Goal: Information Seeking & Learning: Learn about a topic

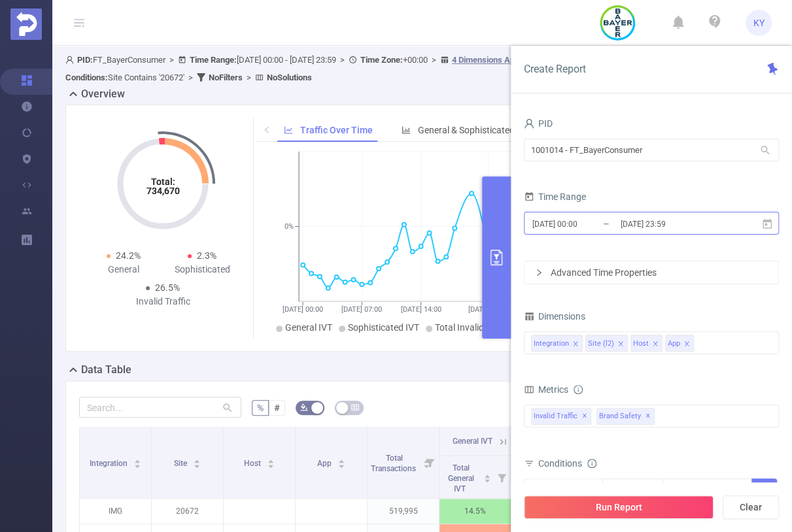
click at [657, 224] on input "[DATE] 23:59" at bounding box center [672, 224] width 106 height 18
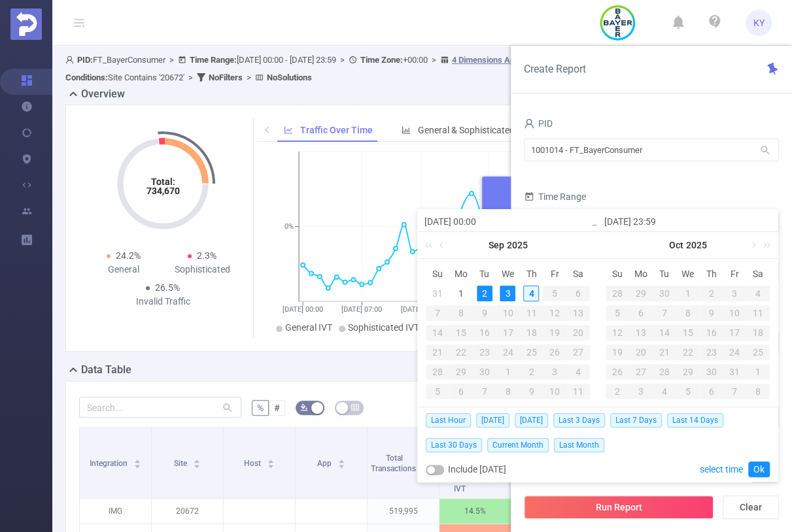
click at [533, 295] on div "4" at bounding box center [531, 294] width 16 height 16
click at [488, 292] on div "2" at bounding box center [485, 294] width 16 height 16
type input "[DATE] 18:00"
click at [758, 467] on link "Ok" at bounding box center [759, 470] width 22 height 16
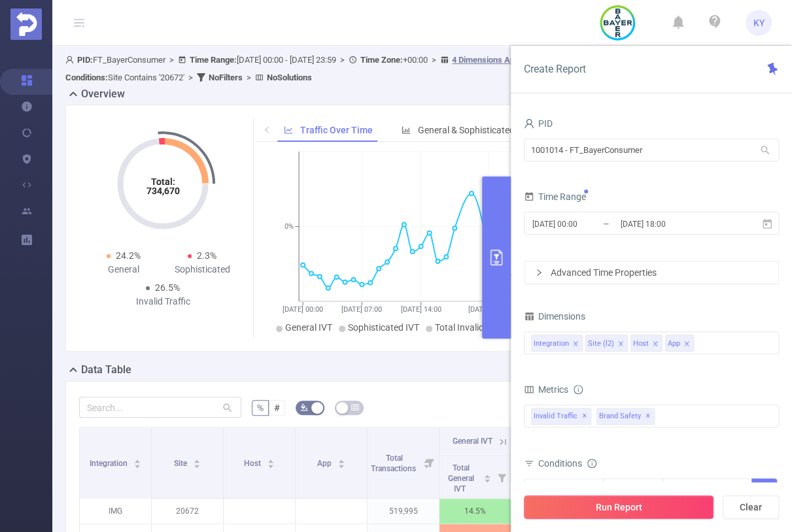
click at [689, 509] on button "Run Report" at bounding box center [619, 508] width 190 height 24
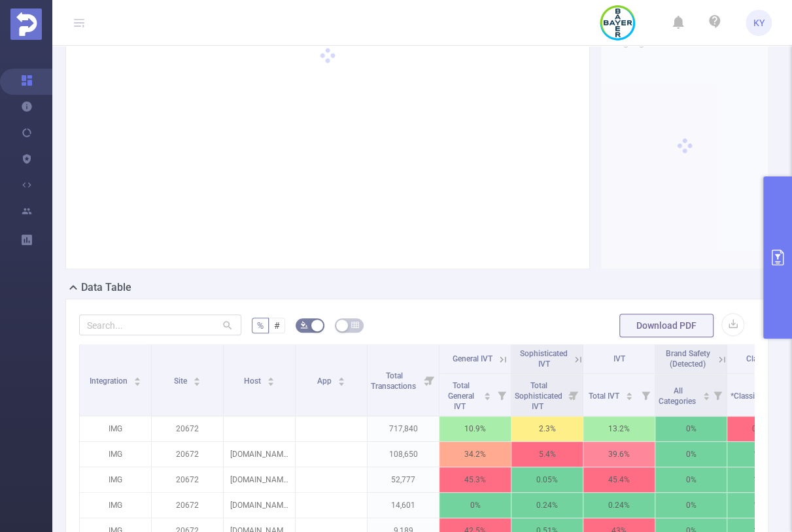
scroll to position [89, 0]
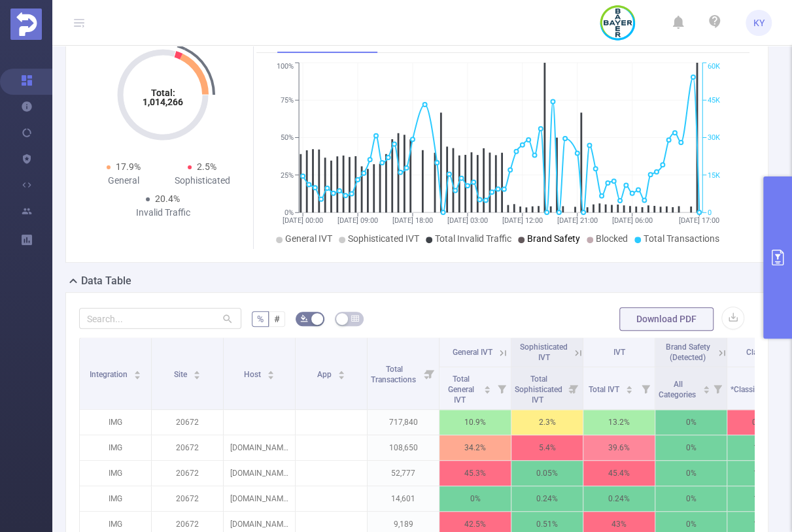
click at [551, 241] on span "Brand Safety" at bounding box center [553, 239] width 53 height 10
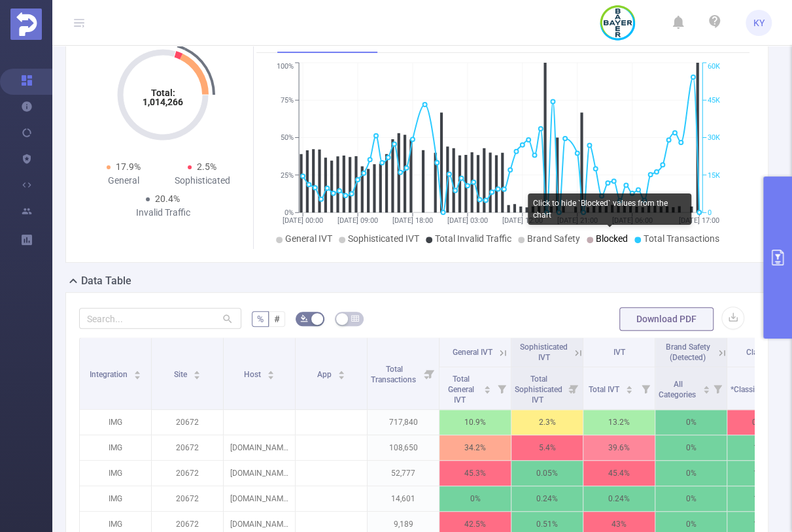
click at [601, 241] on span "Blocked" at bounding box center [612, 239] width 32 height 10
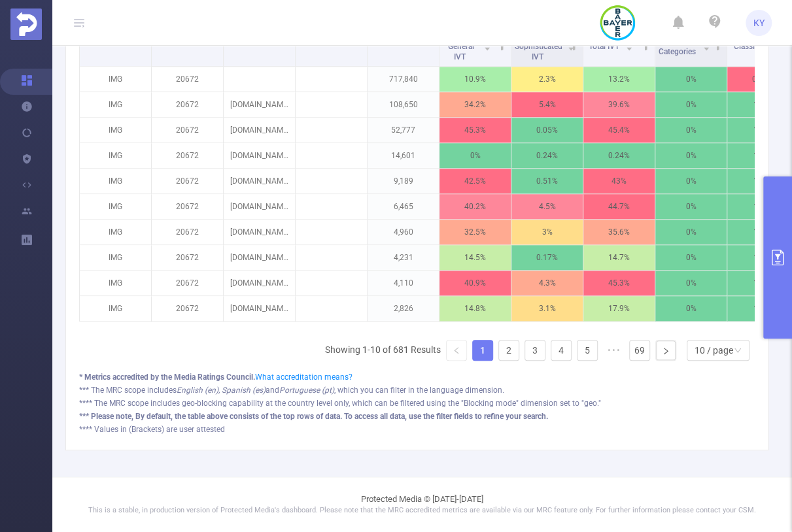
scroll to position [328, 0]
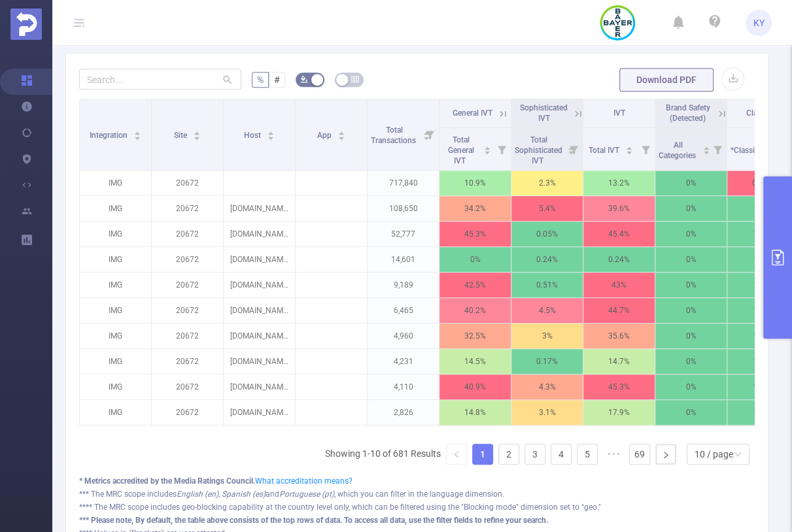
click at [776, 256] on icon "primary" at bounding box center [778, 258] width 12 height 16
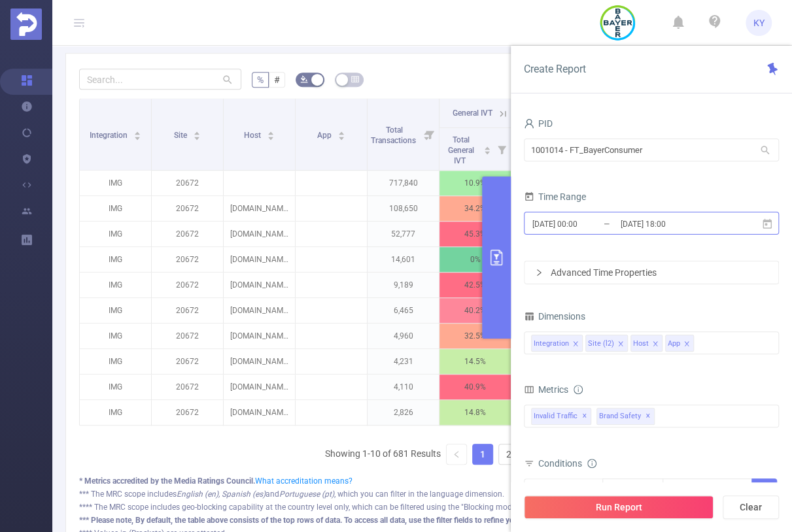
click at [666, 216] on input "[DATE] 18:00" at bounding box center [672, 224] width 106 height 18
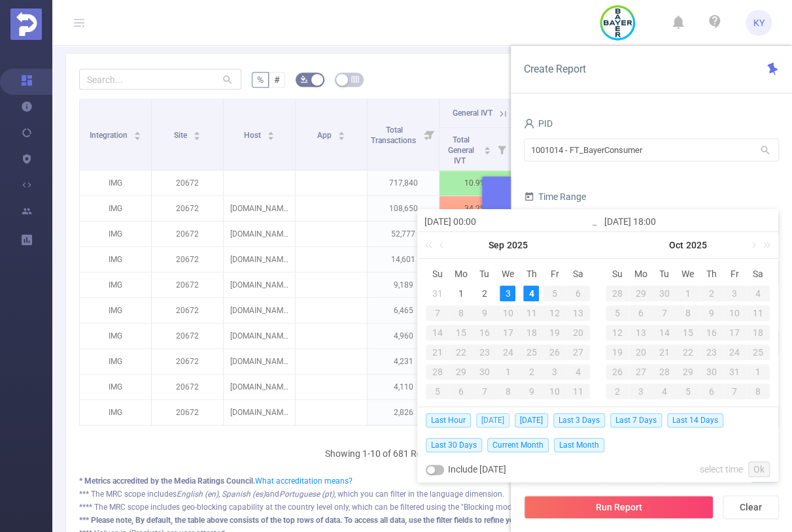
click at [494, 419] on span "[DATE]" at bounding box center [492, 420] width 33 height 14
type input "[DATE] 00:00"
type input "[DATE] 23:59"
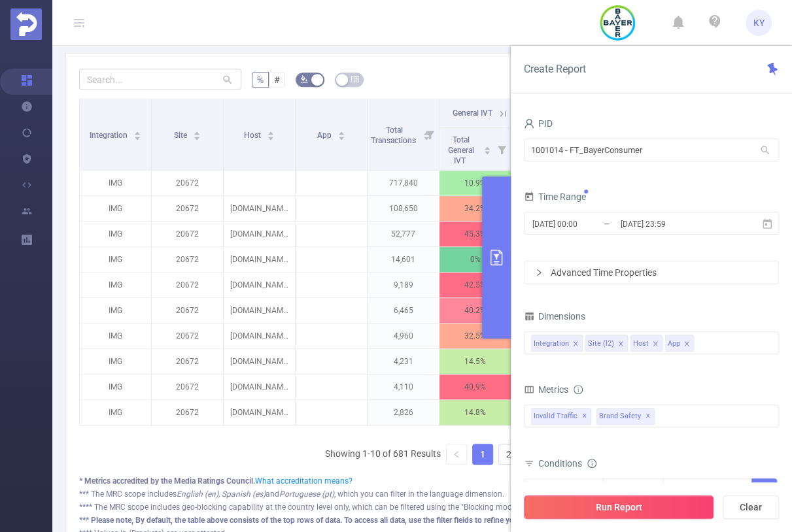
click at [594, 498] on button "Run Report" at bounding box center [619, 508] width 190 height 24
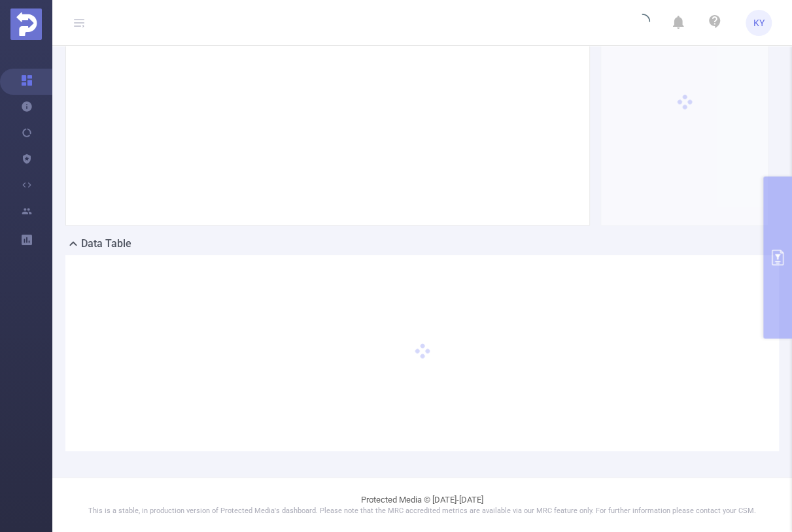
scroll to position [101, 0]
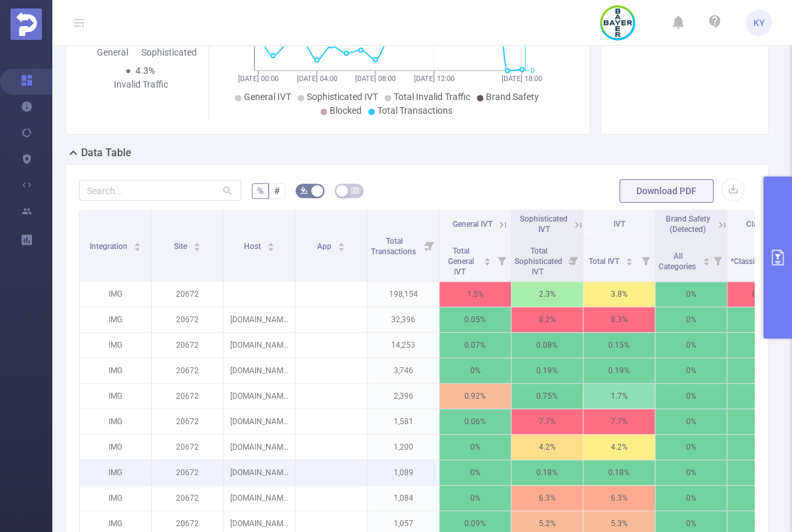
scroll to position [277, 0]
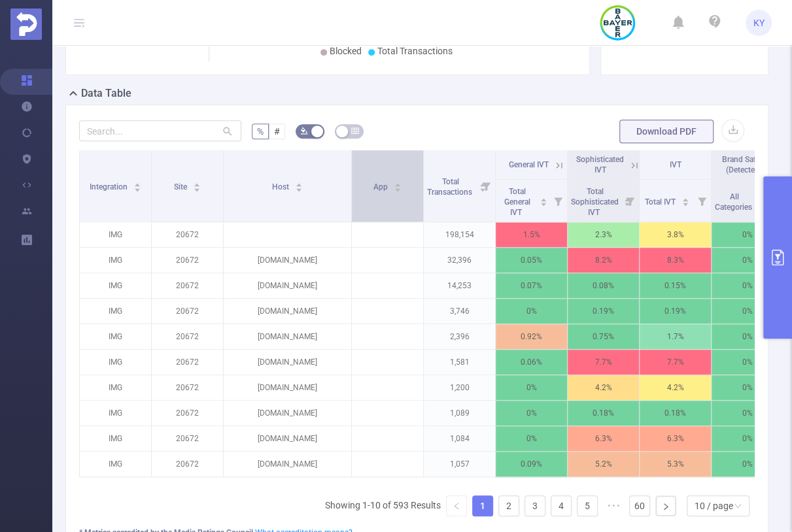
drag, startPoint x: 292, startPoint y: 186, endPoint x: 348, endPoint y: 193, distance: 56.6
click at [348, 193] on span at bounding box center [351, 185] width 7 height 71
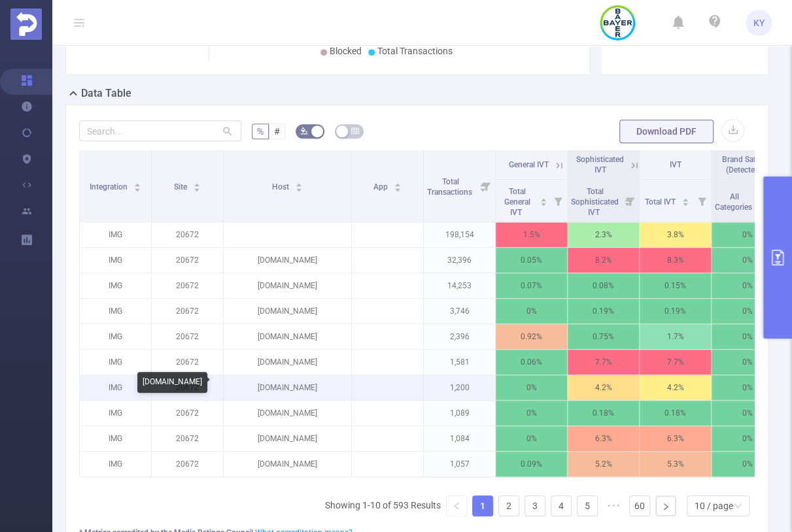
click at [302, 389] on p "[DOMAIN_NAME]" at bounding box center [288, 387] width 128 height 25
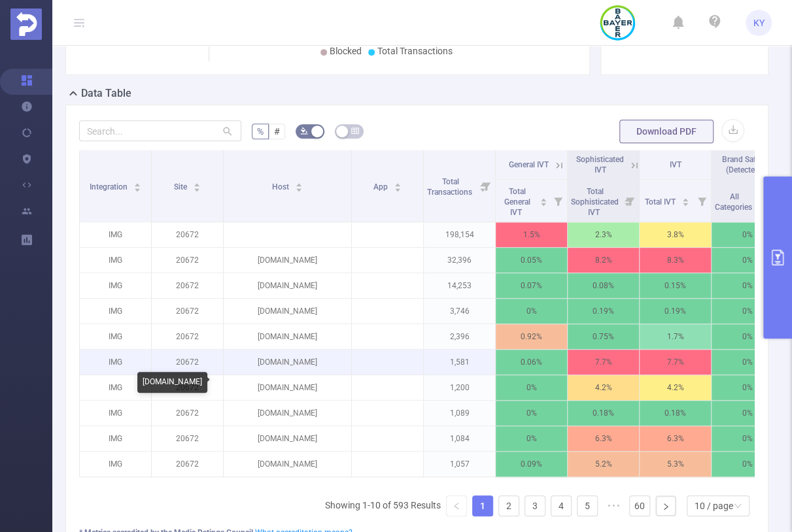
click at [293, 359] on p "[DOMAIN_NAME]" at bounding box center [288, 362] width 128 height 25
click at [319, 364] on p "[DOMAIN_NAME]" at bounding box center [288, 362] width 128 height 25
click at [295, 363] on p "[DOMAIN_NAME]" at bounding box center [288, 362] width 128 height 25
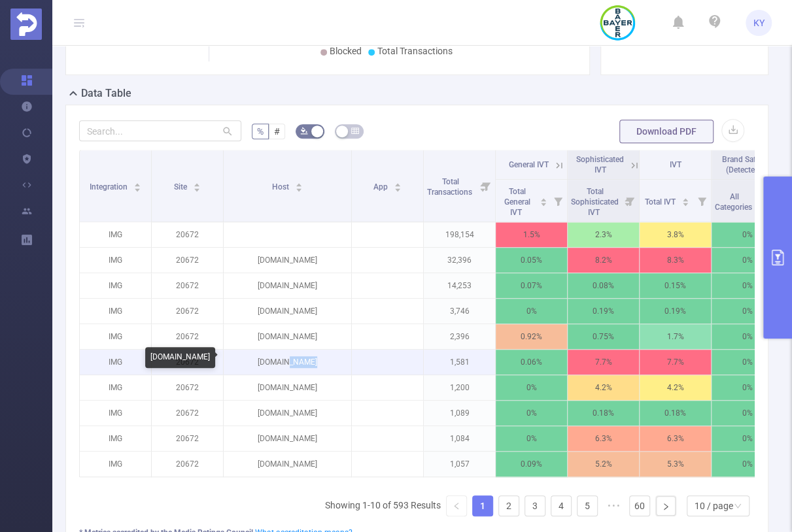
click at [295, 363] on p "[DOMAIN_NAME]" at bounding box center [288, 362] width 128 height 25
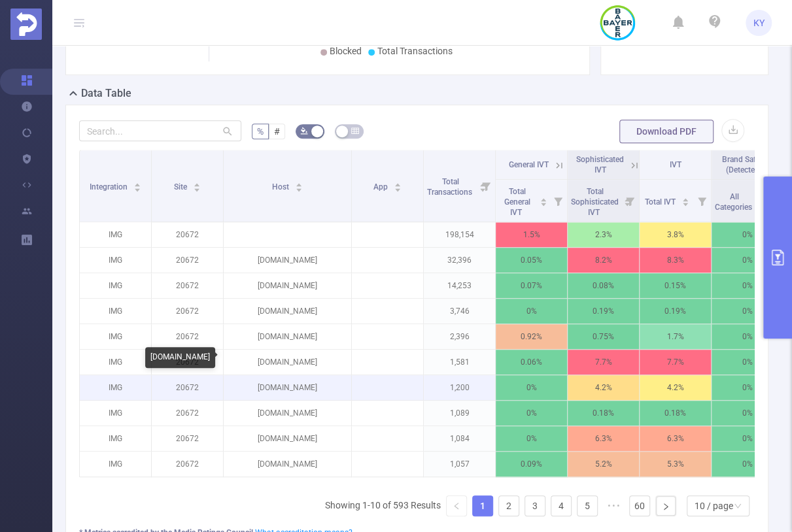
click at [297, 375] on p "[DOMAIN_NAME]" at bounding box center [288, 387] width 128 height 25
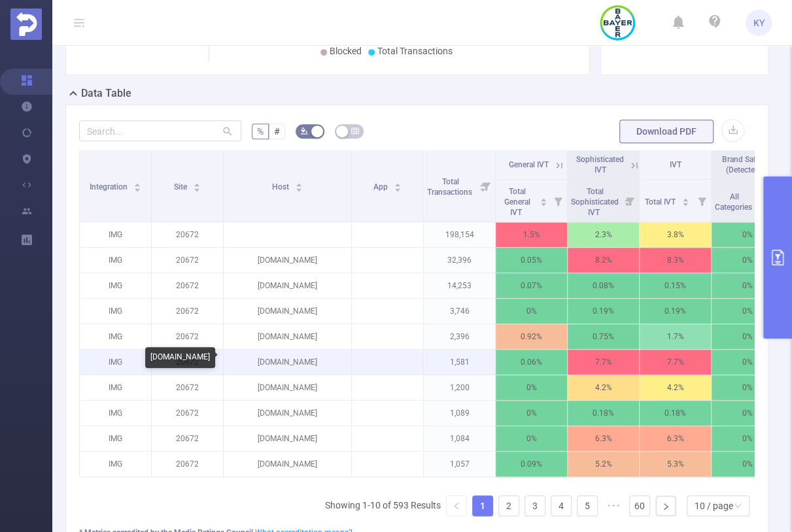
click at [296, 364] on p "[DOMAIN_NAME]" at bounding box center [288, 362] width 128 height 25
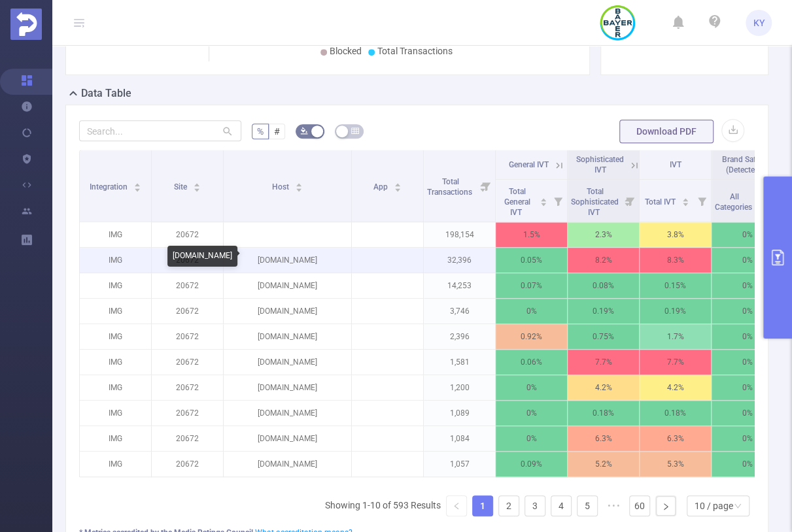
click at [288, 263] on p "[DOMAIN_NAME]" at bounding box center [288, 260] width 128 height 25
click at [290, 263] on p "[DOMAIN_NAME]" at bounding box center [288, 260] width 128 height 25
click at [300, 260] on p "[DOMAIN_NAME]" at bounding box center [288, 260] width 128 height 25
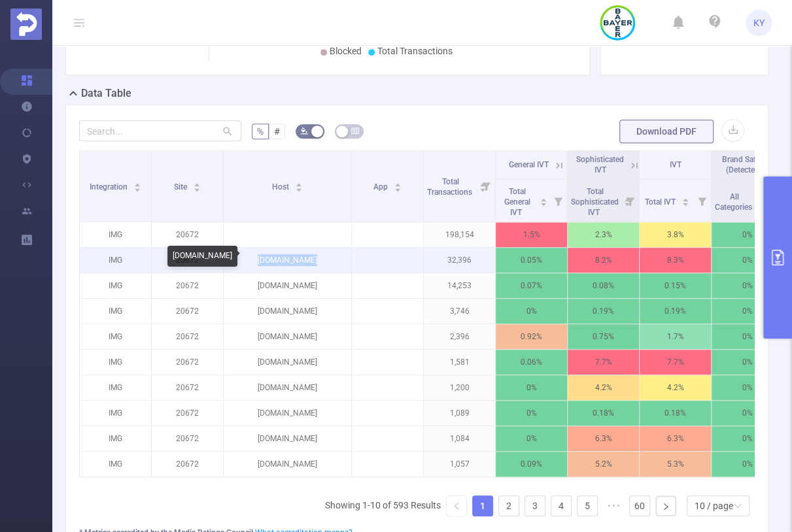
click at [300, 260] on p "[DOMAIN_NAME]" at bounding box center [288, 260] width 128 height 25
click at [290, 257] on p "[DOMAIN_NAME]" at bounding box center [288, 260] width 128 height 25
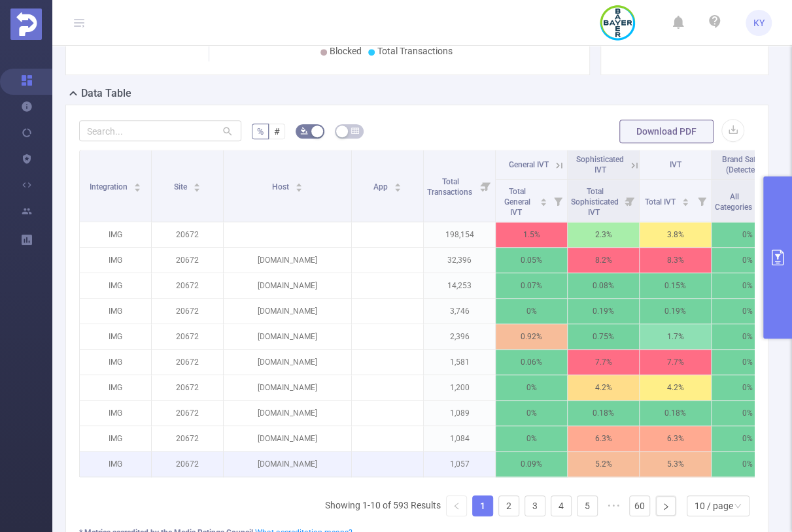
click at [361, 464] on p at bounding box center [387, 464] width 71 height 13
click at [322, 456] on p "[DOMAIN_NAME]" at bounding box center [288, 464] width 128 height 25
click at [322, 455] on p "[DOMAIN_NAME]" at bounding box center [288, 464] width 128 height 25
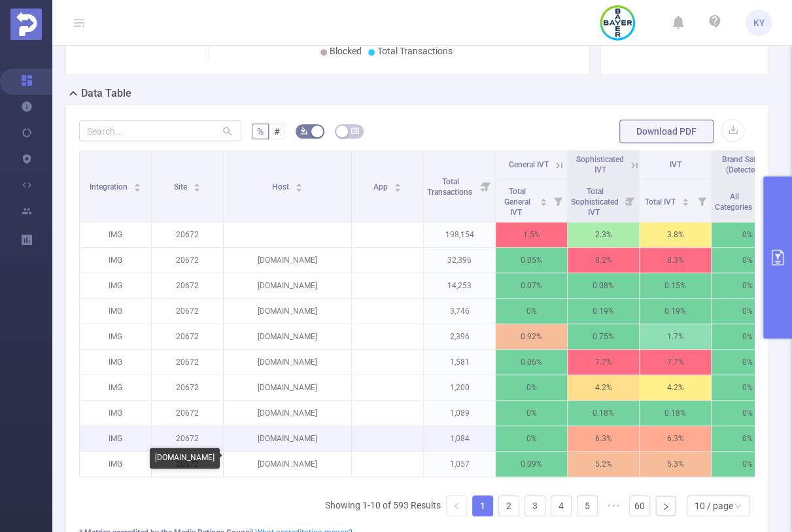
click at [311, 442] on p "[DOMAIN_NAME]" at bounding box center [288, 438] width 128 height 25
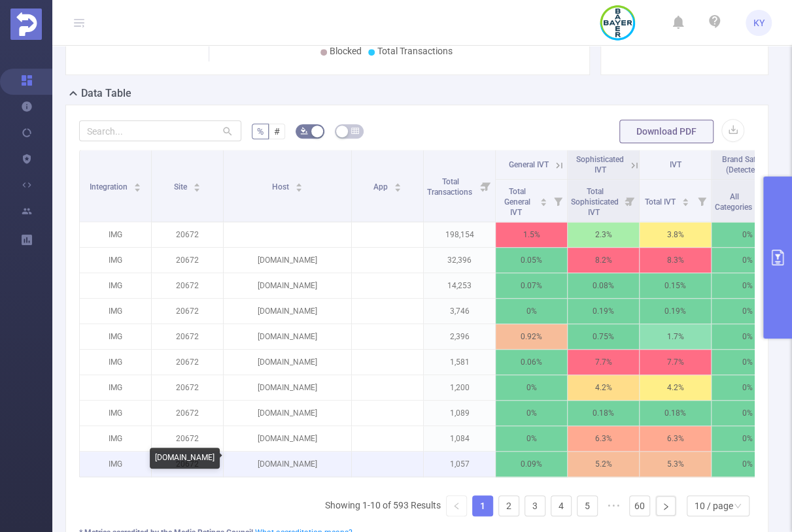
click at [305, 453] on p "[DOMAIN_NAME]" at bounding box center [288, 464] width 128 height 25
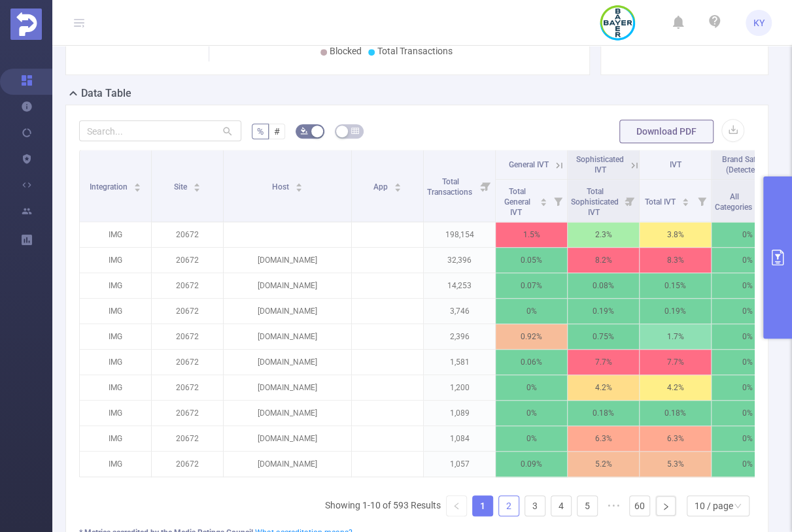
click at [502, 509] on link "2" at bounding box center [509, 506] width 20 height 20
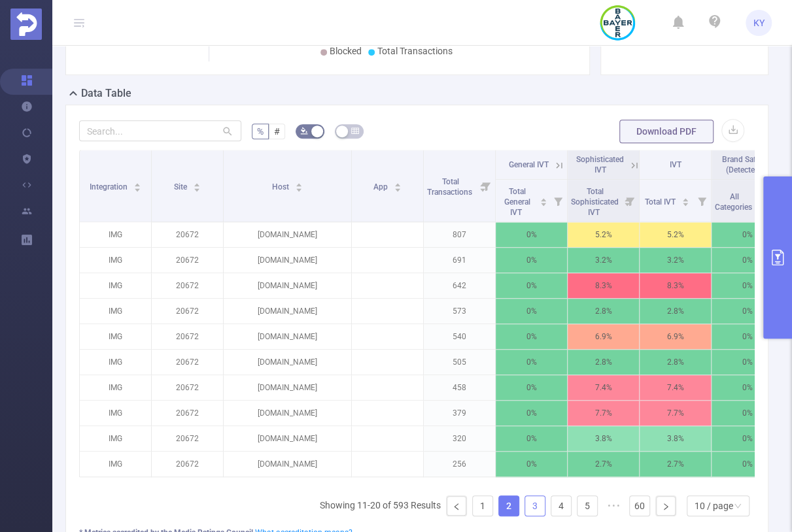
click at [527, 512] on link "3" at bounding box center [535, 506] width 20 height 20
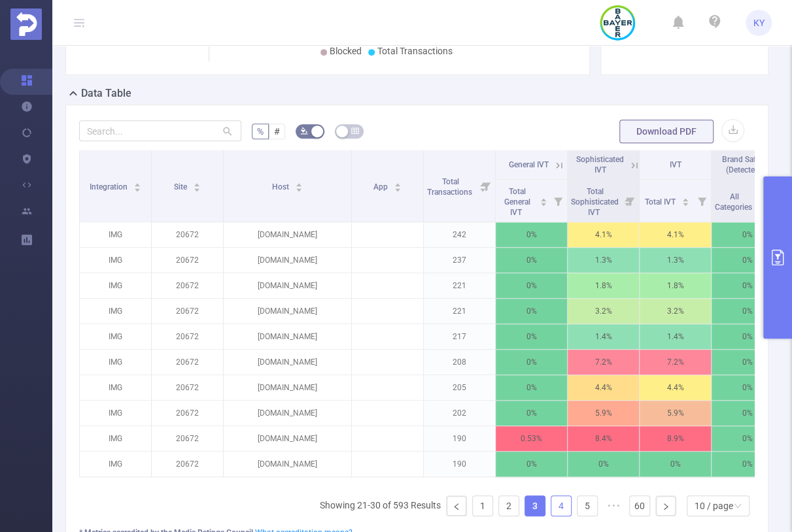
click at [551, 512] on link "4" at bounding box center [561, 506] width 20 height 20
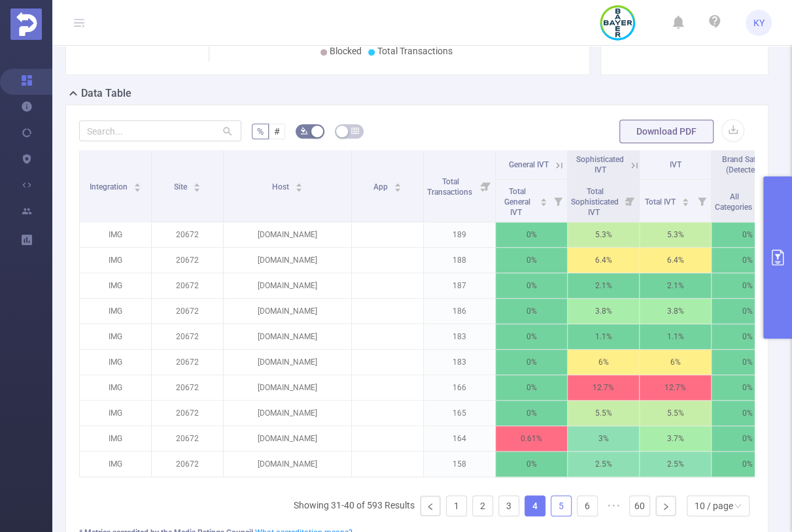
click at [563, 510] on link "5" at bounding box center [561, 506] width 20 height 20
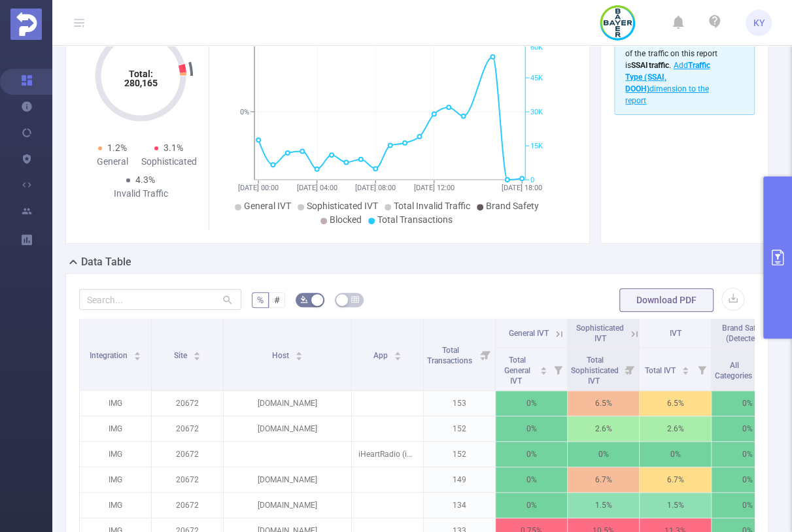
scroll to position [0, 0]
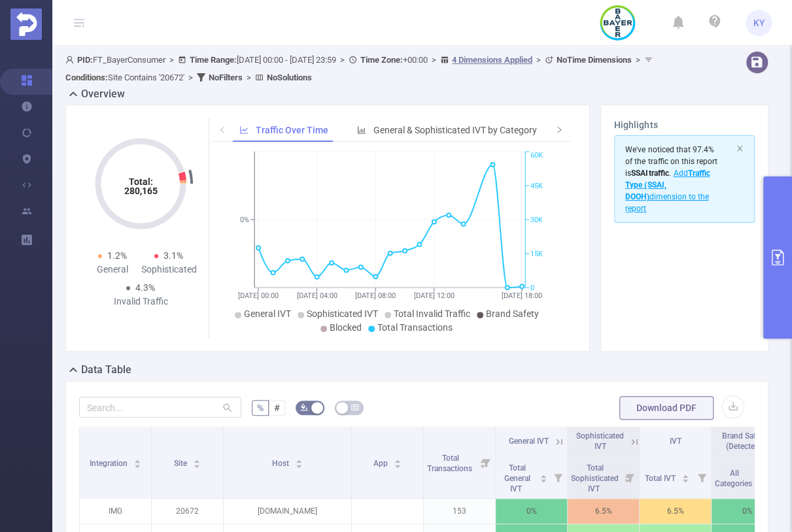
click at [778, 260] on icon "primary" at bounding box center [778, 258] width 16 height 16
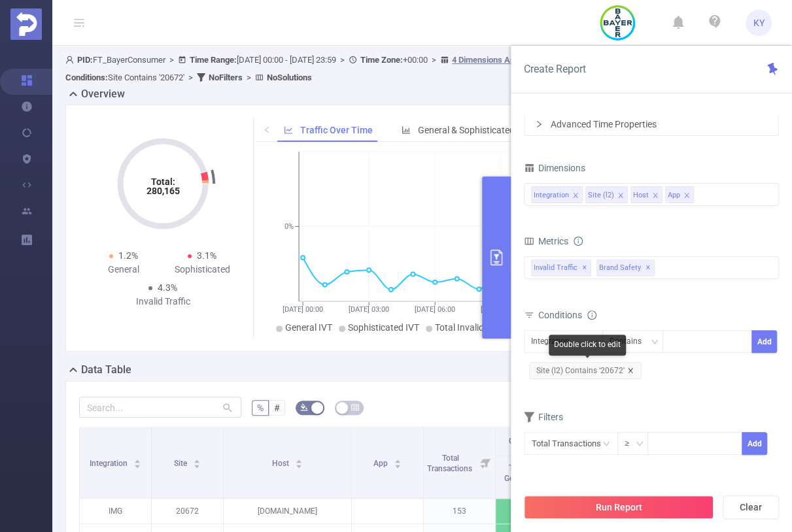
click at [627, 372] on icon "icon: close" at bounding box center [630, 371] width 7 height 7
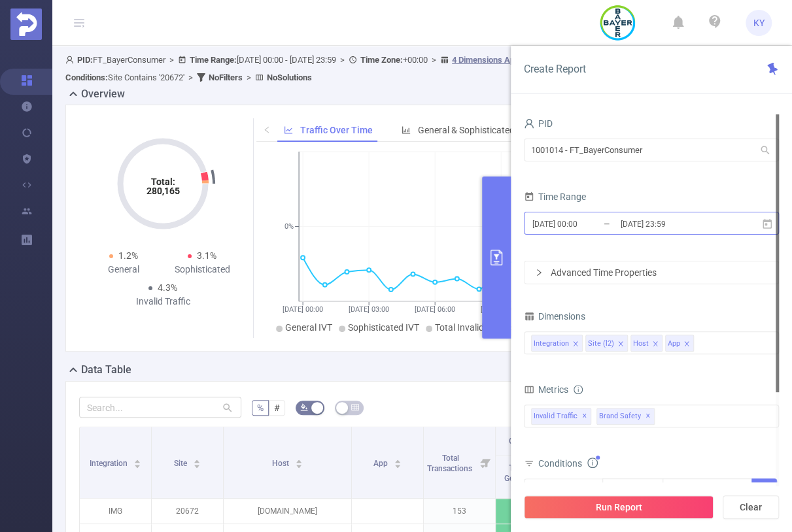
click at [703, 216] on input "[DATE] 23:59" at bounding box center [672, 224] width 106 height 18
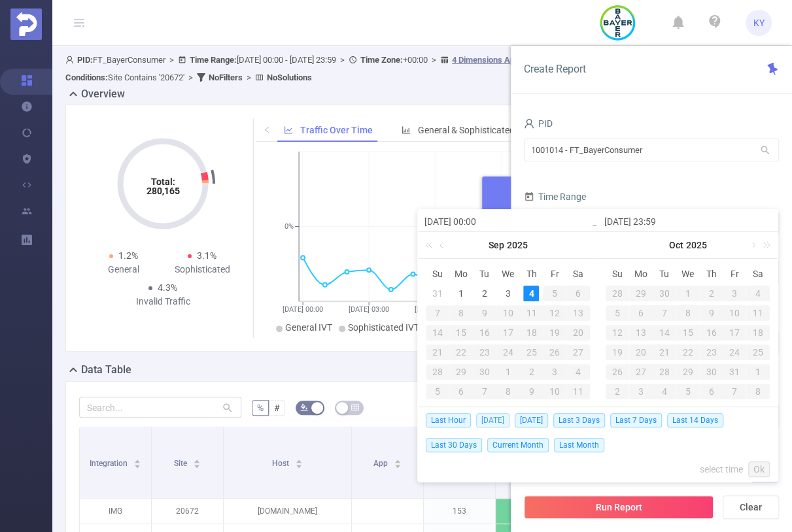
click at [486, 415] on span "[DATE]" at bounding box center [492, 420] width 33 height 14
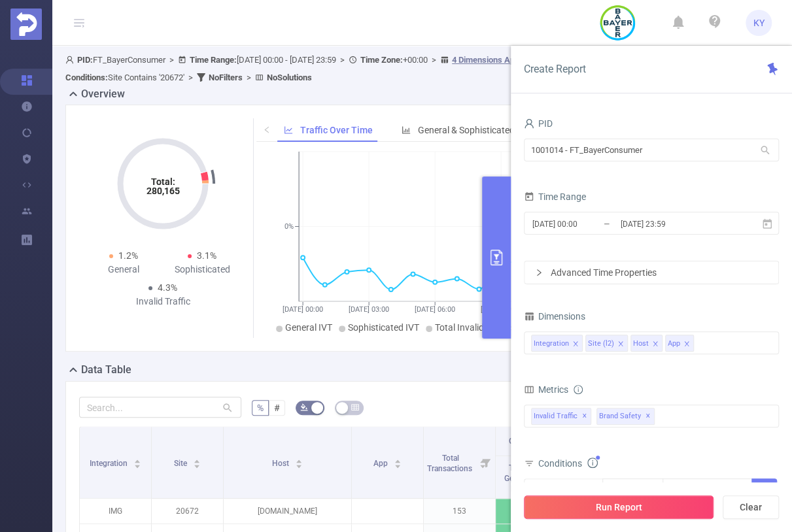
click at [615, 502] on button "Run Report" at bounding box center [619, 508] width 190 height 24
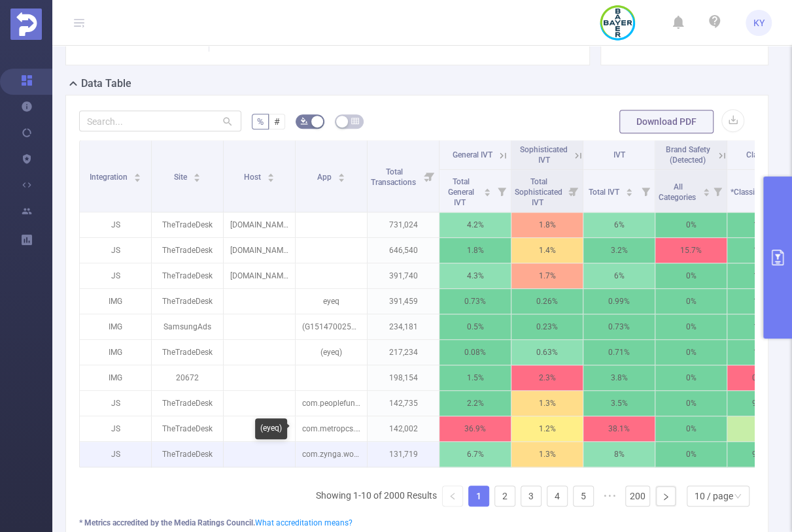
scroll to position [296, 0]
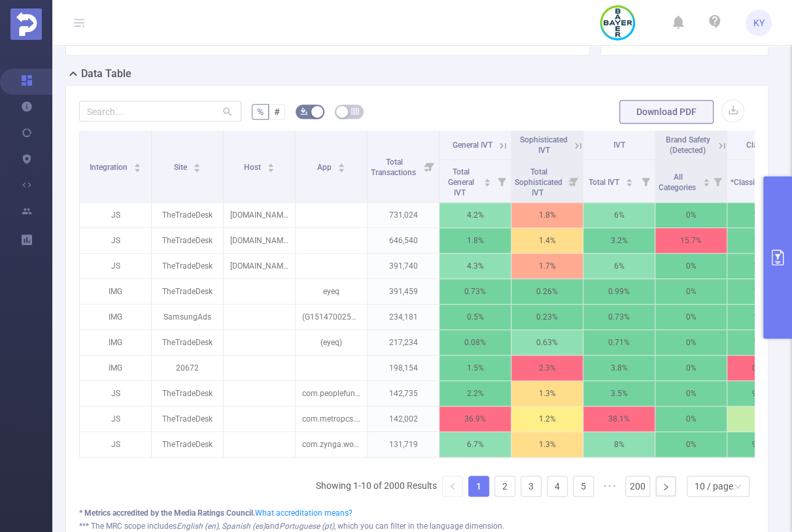
click at [499, 144] on icon at bounding box center [503, 146] width 12 height 12
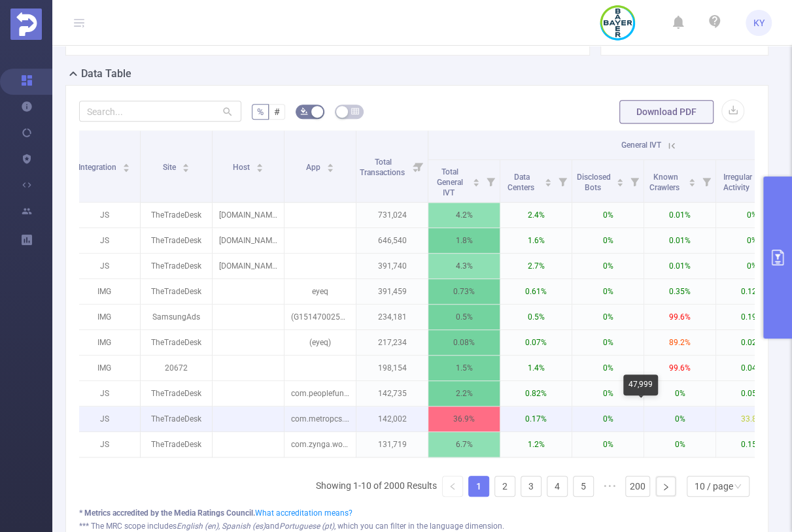
scroll to position [0, 0]
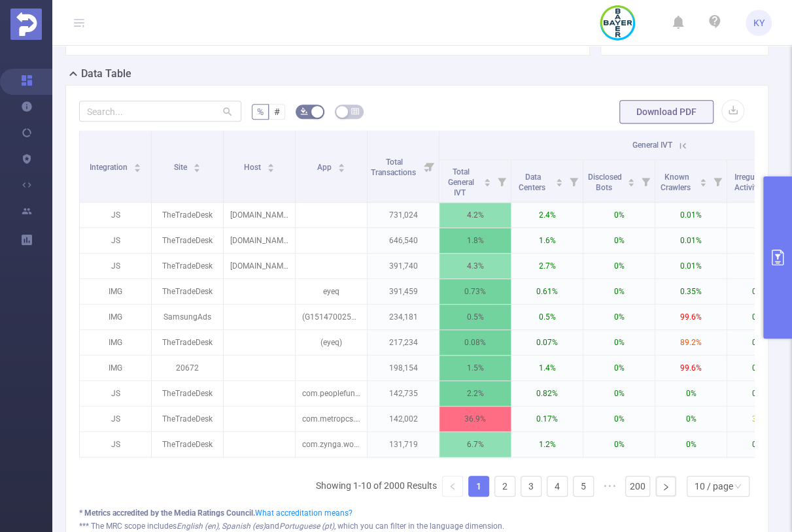
click at [773, 285] on button "primary" at bounding box center [777, 258] width 29 height 162
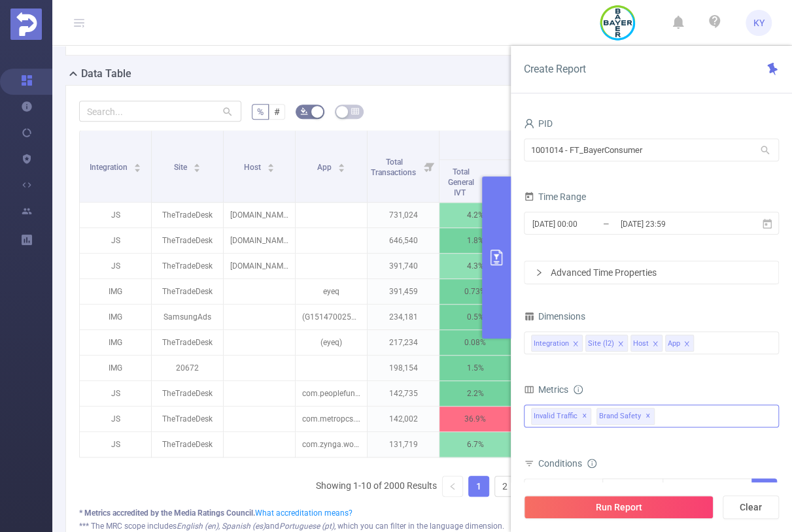
click at [700, 417] on div "Invalid Traffic ✕ Brand Safety ✕" at bounding box center [651, 416] width 255 height 23
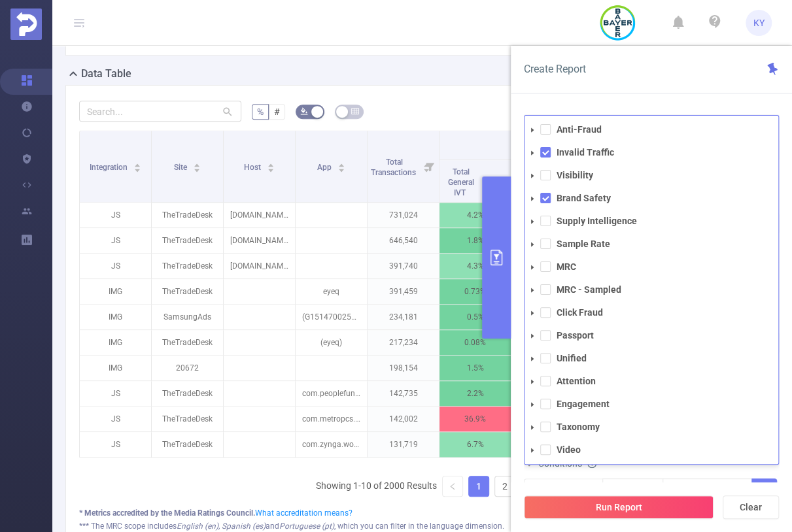
click at [670, 91] on div "Create Report" at bounding box center [651, 70] width 281 height 48
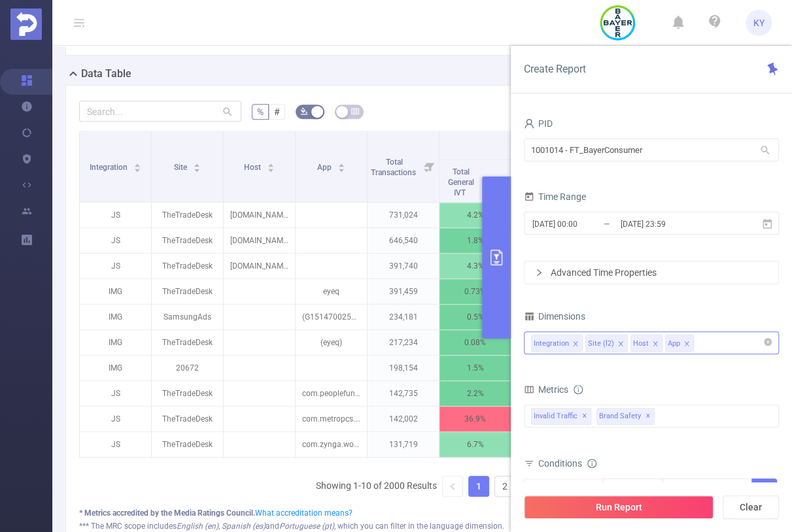
click at [706, 341] on div "Integration Site (l2) Host App" at bounding box center [651, 343] width 241 height 22
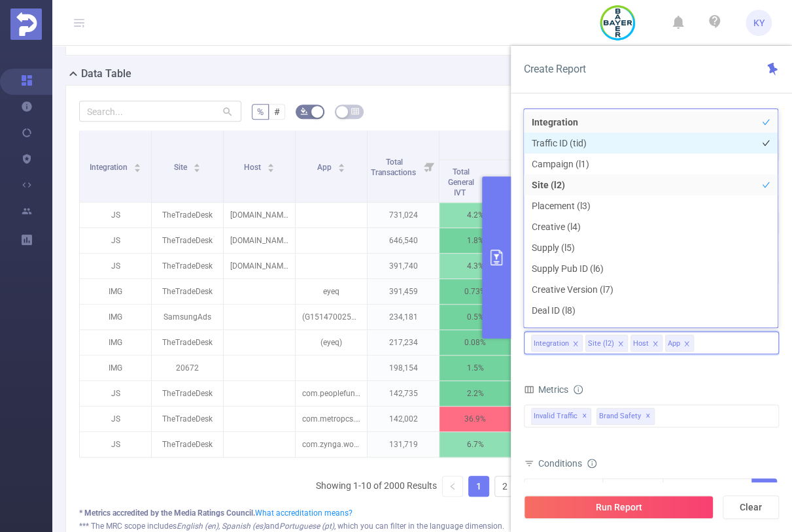
click at [567, 143] on li "Traffic ID (tid)" at bounding box center [651, 143] width 254 height 21
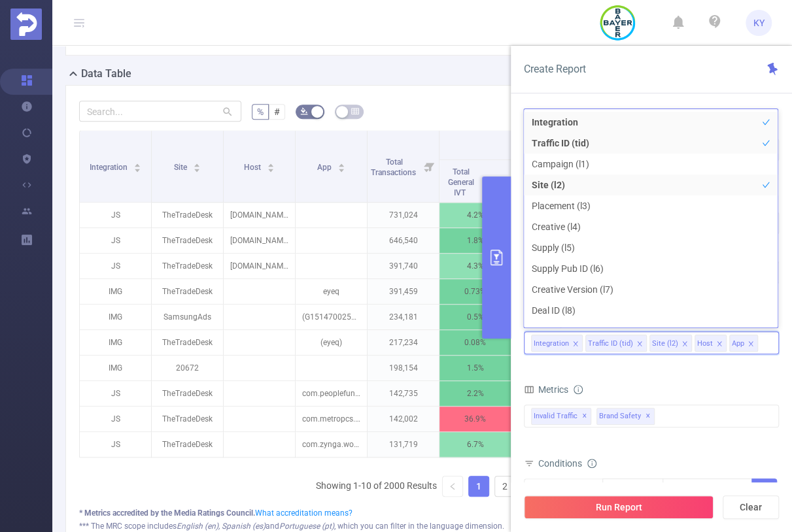
click at [653, 80] on div "Create Report" at bounding box center [651, 70] width 281 height 48
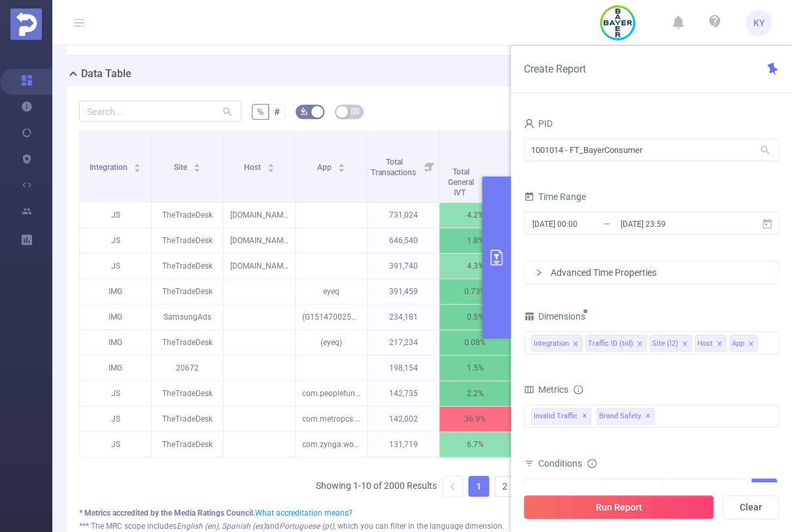
click at [668, 513] on button "Run Report" at bounding box center [619, 508] width 190 height 24
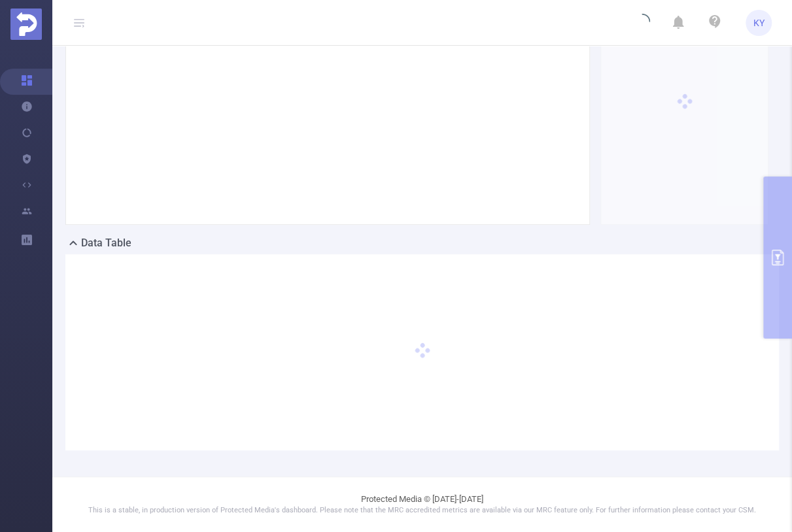
scroll to position [126, 0]
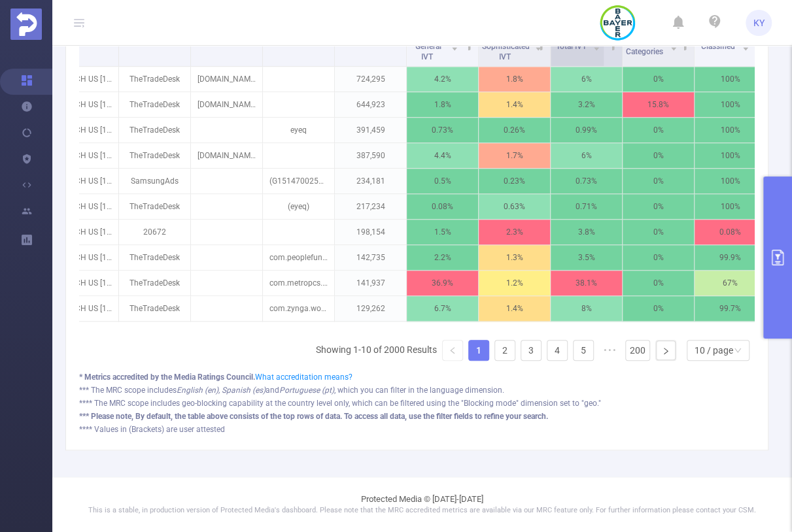
scroll to position [211, 0]
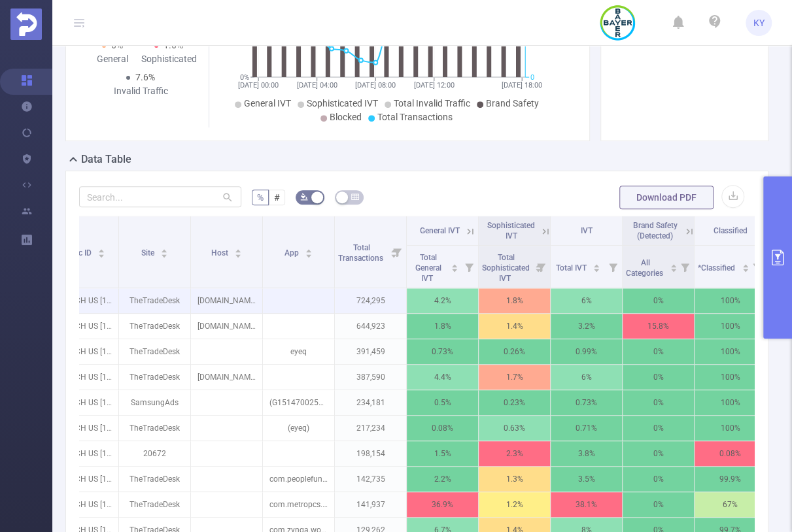
click at [543, 230] on icon at bounding box center [546, 232] width 12 height 12
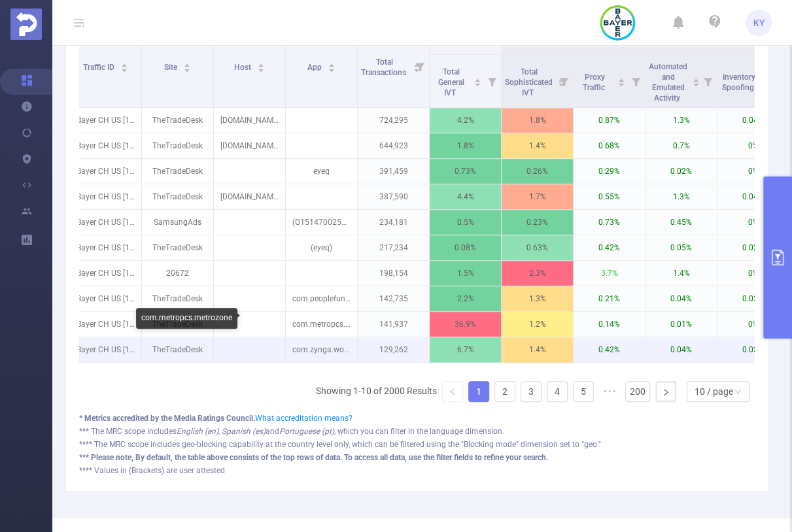
scroll to position [0, 0]
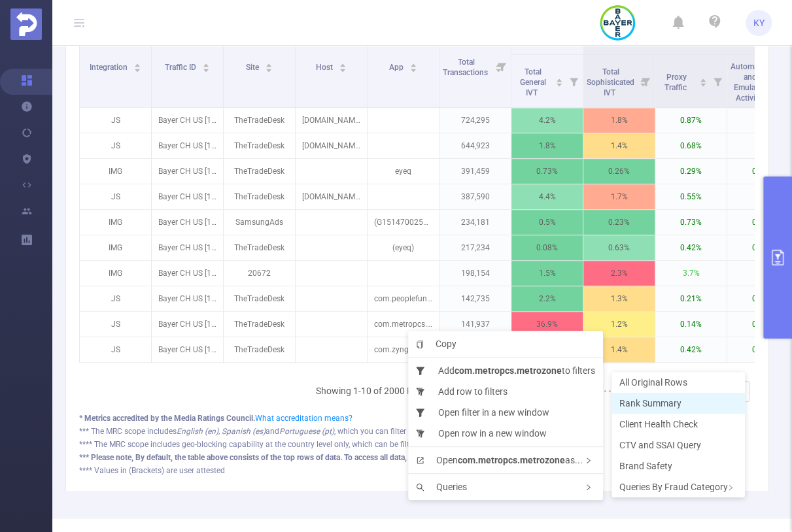
click at [638, 401] on span "Rank Summary" at bounding box center [650, 403] width 62 height 10
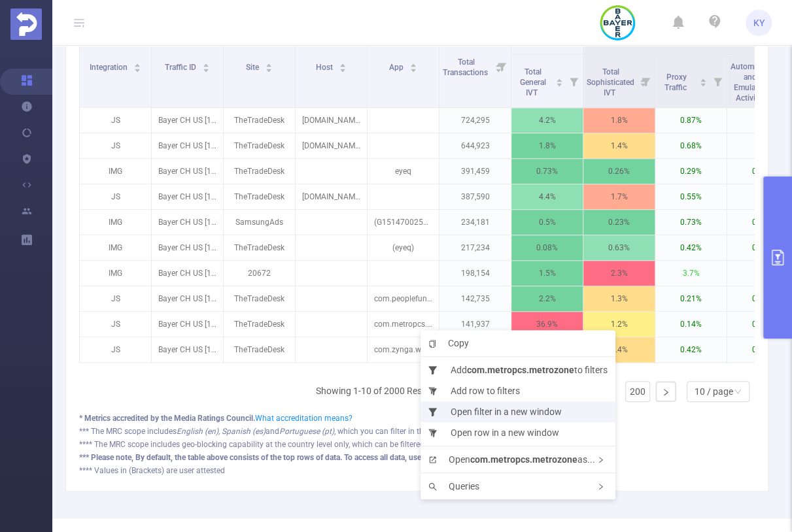
click at [500, 412] on li "Open filter in a new window" at bounding box center [518, 412] width 195 height 21
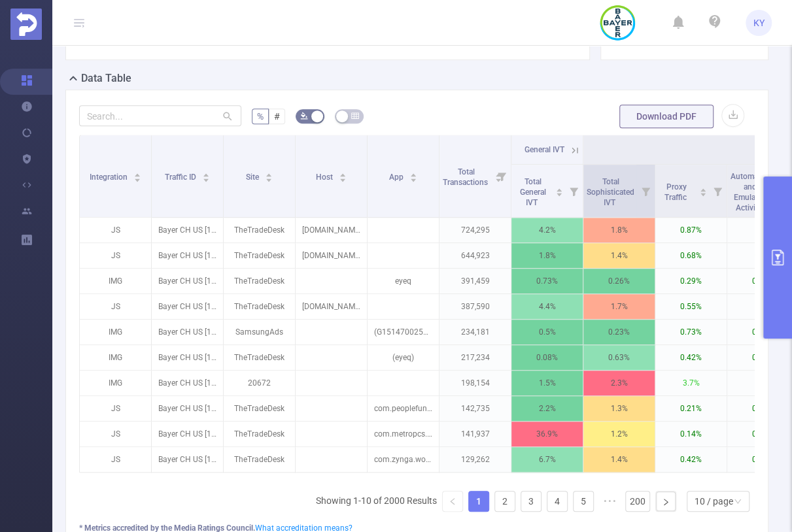
scroll to position [185, 0]
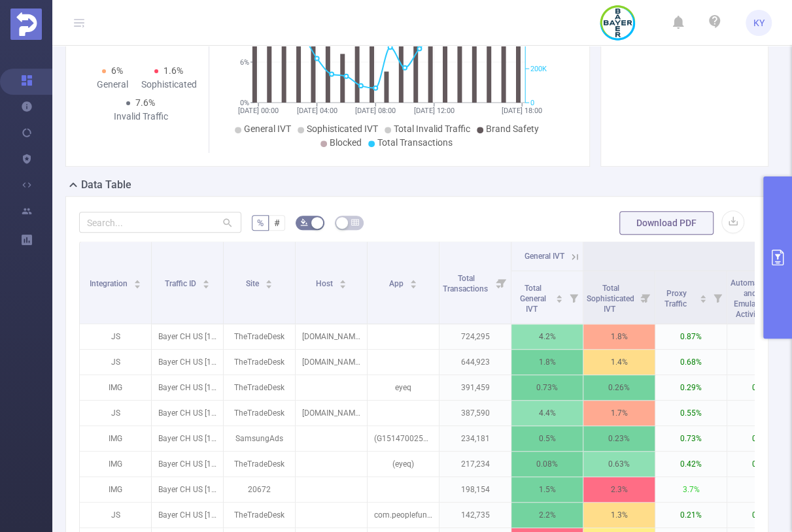
click at [578, 260] on icon at bounding box center [575, 257] width 12 height 12
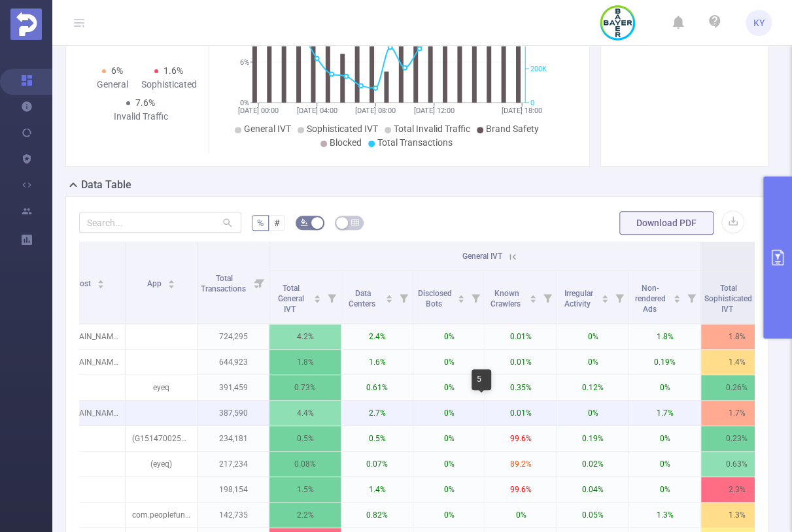
scroll to position [0, 419]
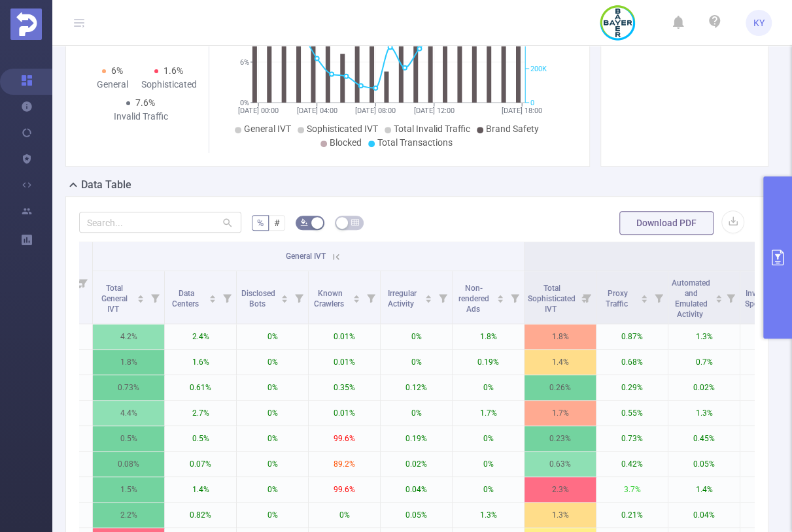
click at [336, 253] on icon at bounding box center [336, 257] width 12 height 12
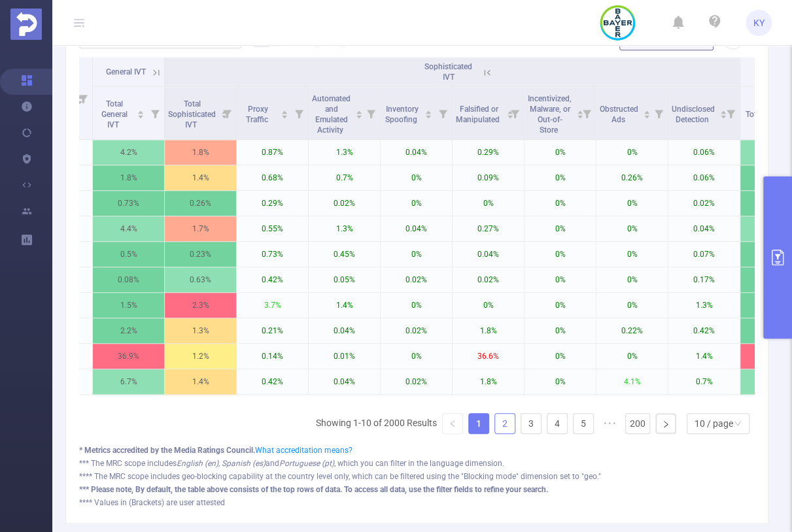
click at [500, 419] on link "2" at bounding box center [505, 424] width 20 height 20
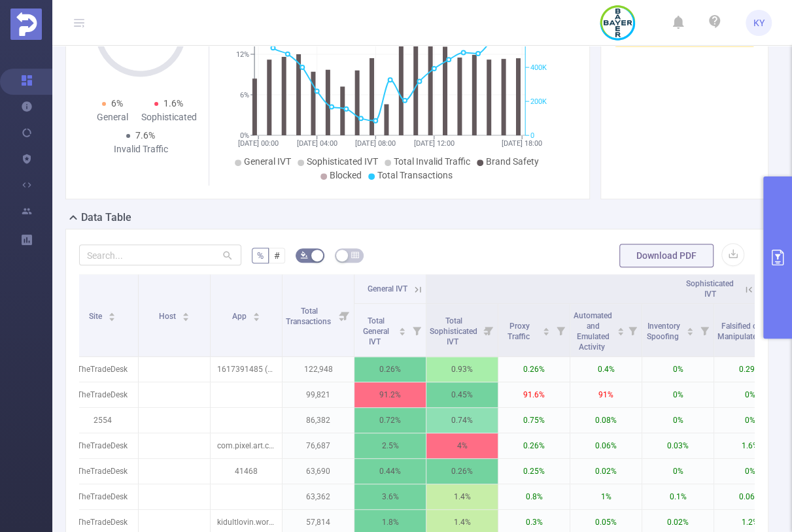
scroll to position [0, 0]
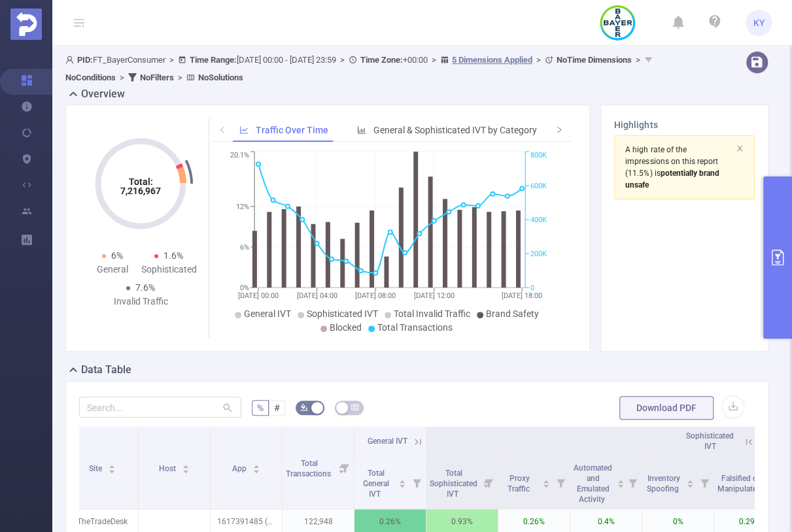
click at [490, 371] on div "Data Table" at bounding box center [422, 371] width 714 height 18
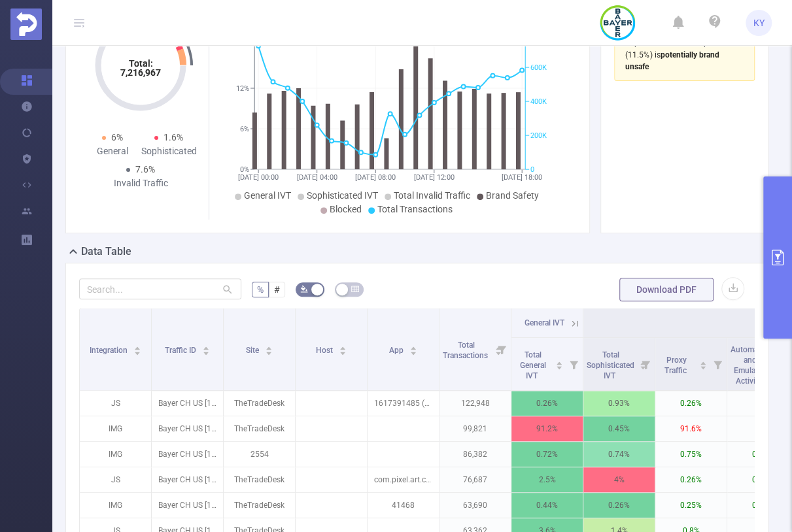
click at [577, 325] on icon at bounding box center [575, 324] width 12 height 12
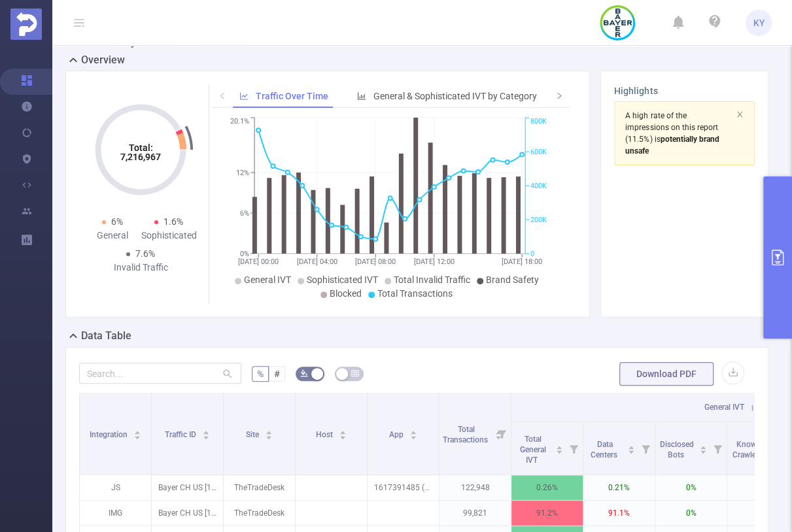
scroll to position [33, 0]
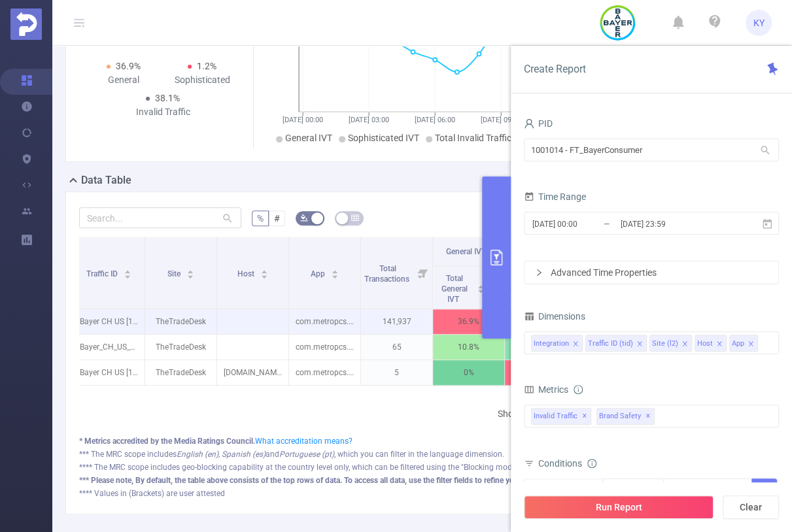
scroll to position [0, 269]
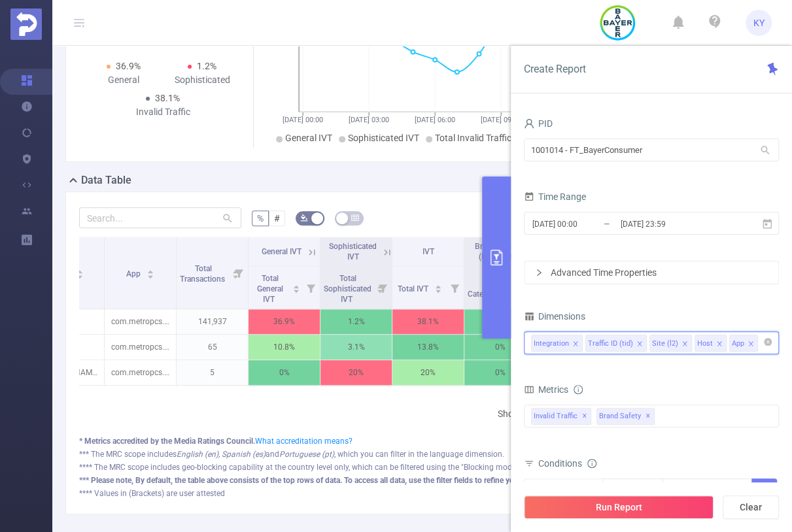
click at [761, 349] on input at bounding box center [764, 343] width 7 height 17
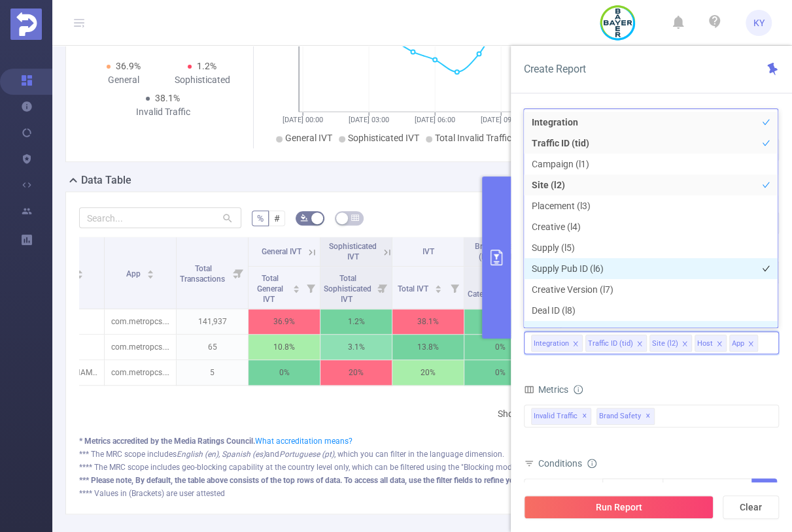
scroll to position [14, 0]
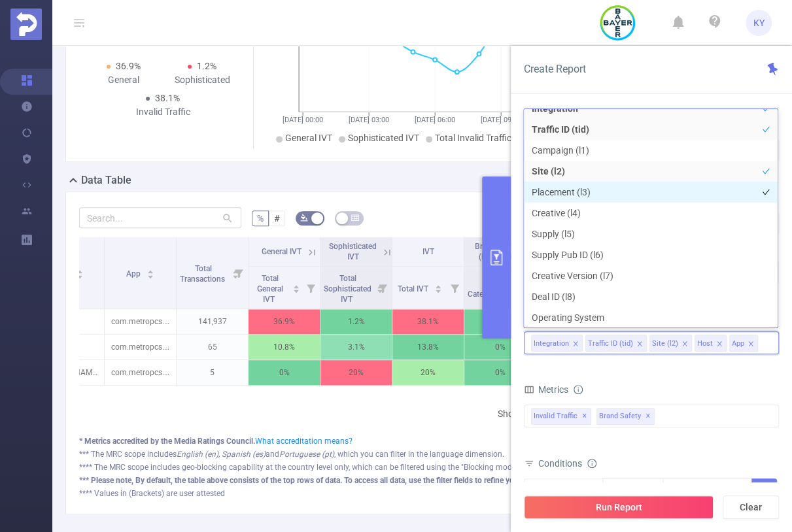
click at [567, 192] on li "Placement (l3)" at bounding box center [651, 192] width 254 height 21
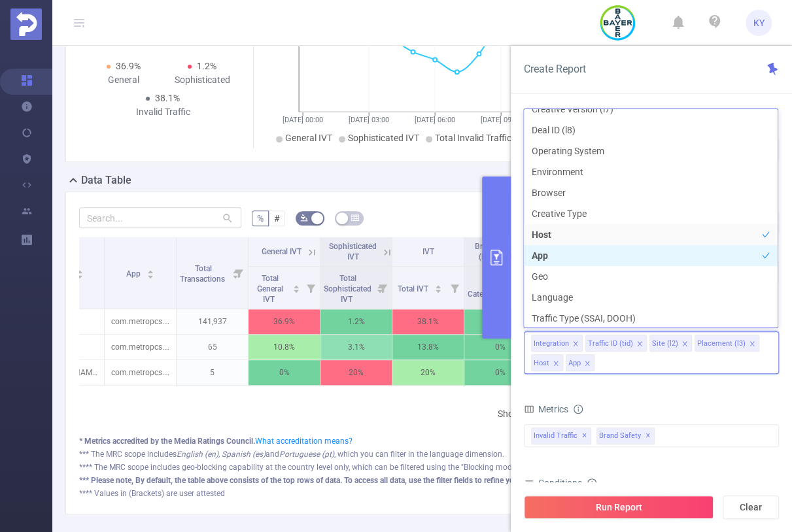
scroll to position [181, 0]
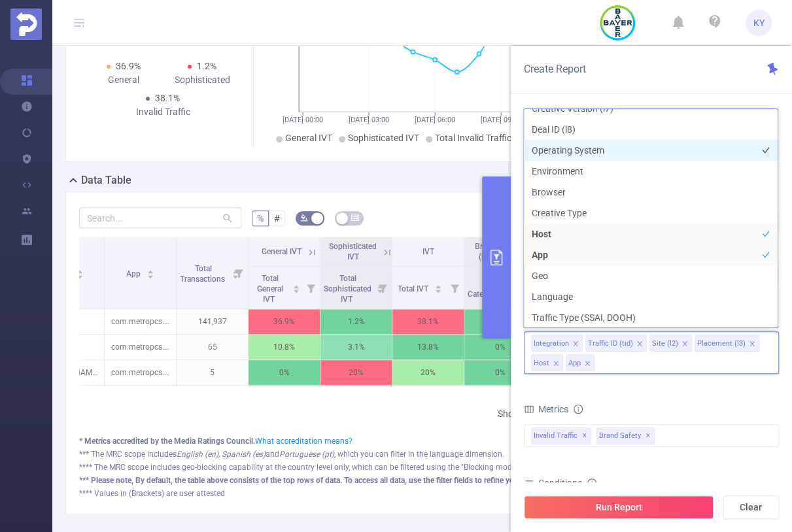
click at [570, 147] on li "Operating System" at bounding box center [651, 150] width 254 height 21
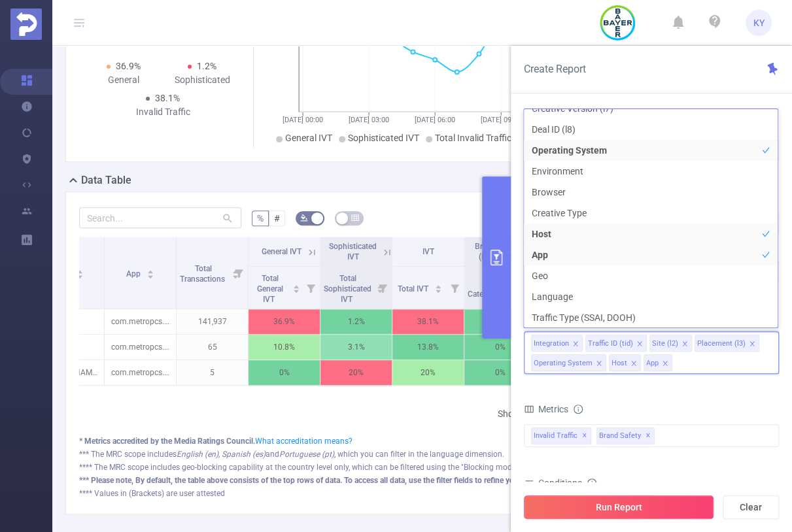
click at [644, 502] on button "Run Report" at bounding box center [619, 508] width 190 height 24
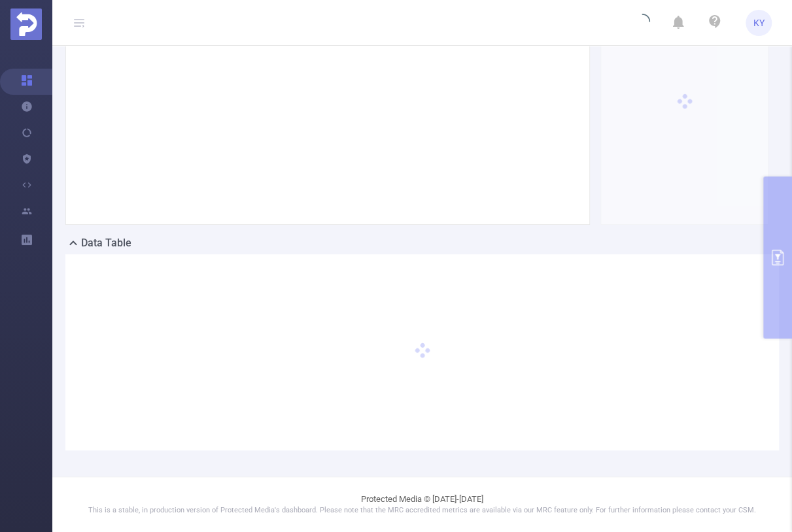
scroll to position [126, 0]
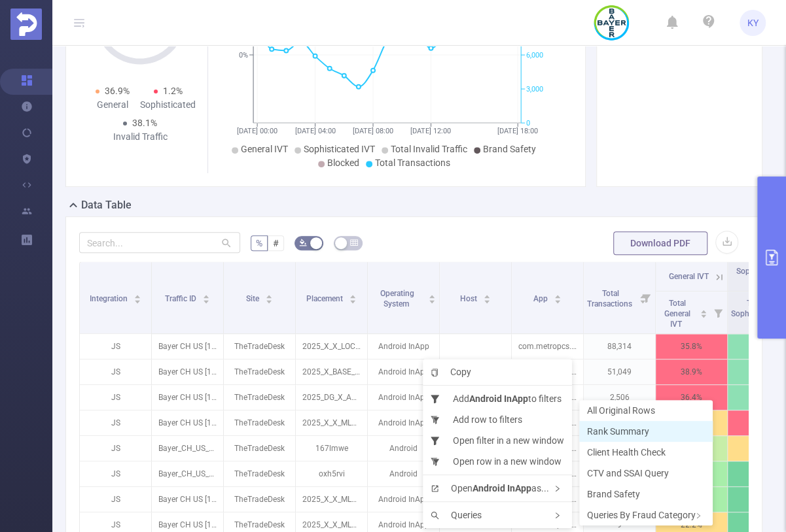
click at [616, 432] on span "Rank Summary" at bounding box center [618, 431] width 62 height 10
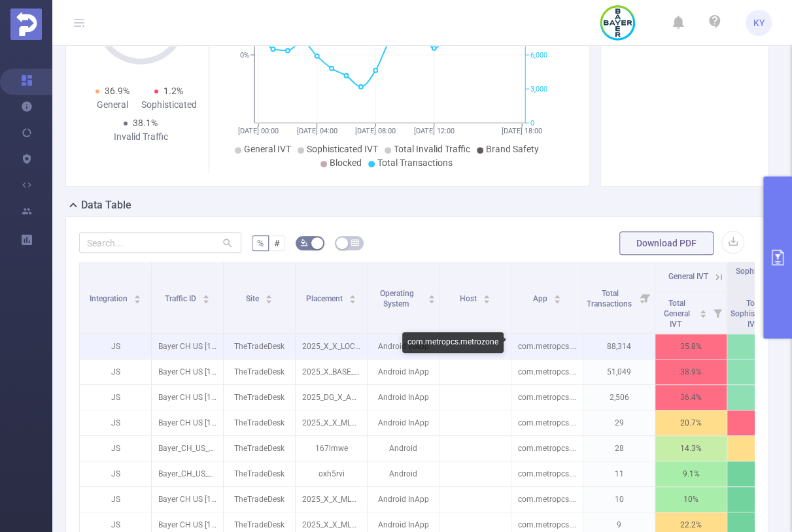
click at [540, 343] on p "com.metropcs.metrozone" at bounding box center [547, 346] width 71 height 25
copy p "metropcs"
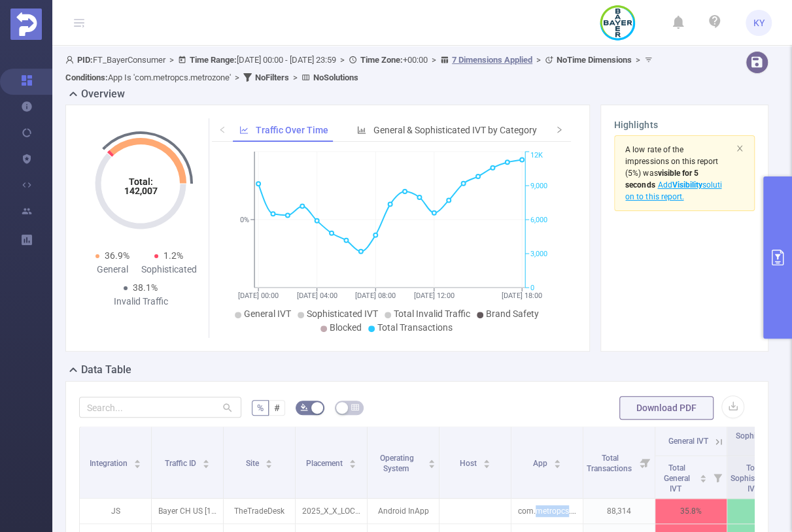
click at [765, 259] on button "primary" at bounding box center [777, 258] width 29 height 162
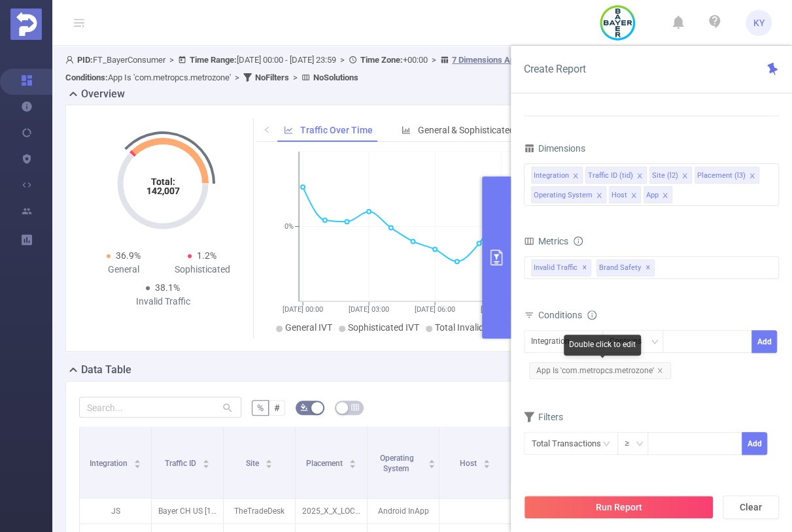
click at [625, 368] on span "App Is 'com.metropcs.metrozone'" at bounding box center [600, 370] width 142 height 17
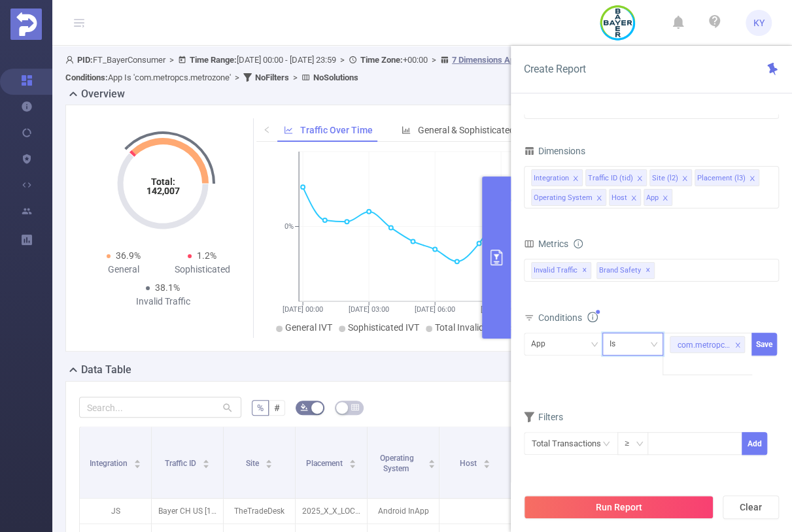
click at [647, 346] on div "Is" at bounding box center [633, 345] width 47 height 22
click at [649, 412] on li "Is Not" at bounding box center [645, 411] width 87 height 21
click at [767, 349] on button "Save" at bounding box center [765, 344] width 26 height 23
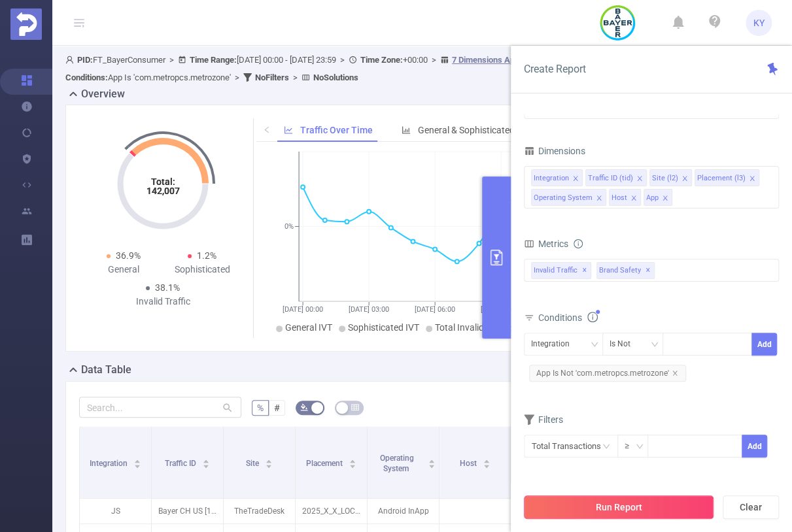
click at [686, 503] on button "Run Report" at bounding box center [619, 508] width 190 height 24
